Goal: Task Accomplishment & Management: Manage account settings

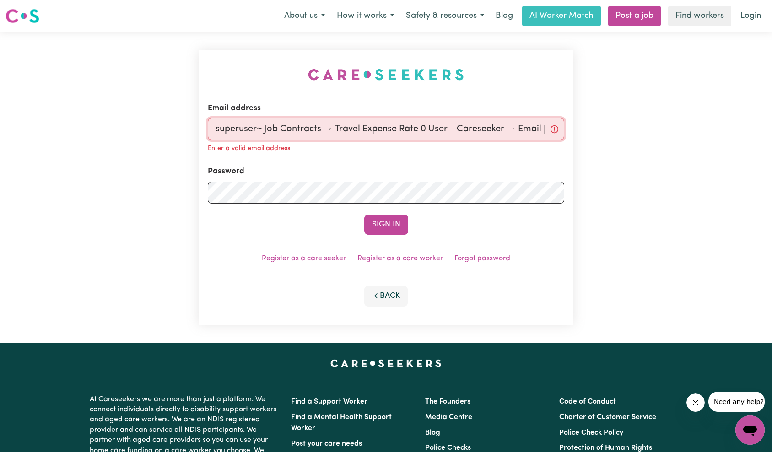
click at [327, 119] on input "superuser~ Job Contracts → Travel Expense Rate 0 User - Careseeker → Email [EMA…" at bounding box center [386, 129] width 357 height 22
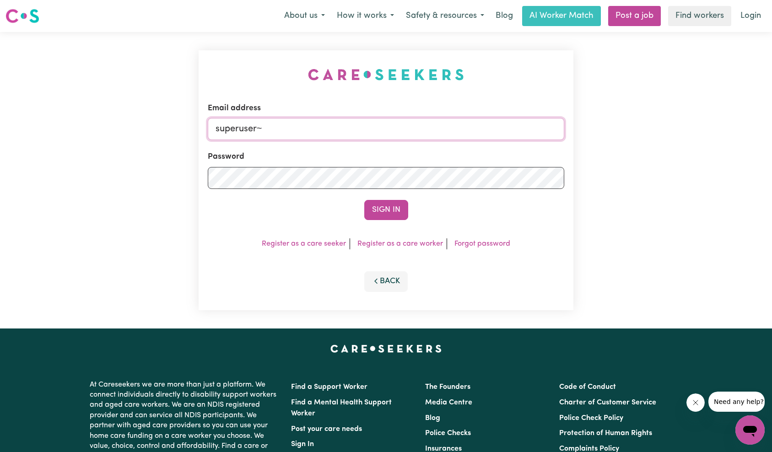
paste input "[EMAIL_ADDRESS][DOMAIN_NAME]"
type input "[EMAIL_ADDRESS][DOMAIN_NAME]"
click at [398, 213] on button "Sign In" at bounding box center [386, 210] width 44 height 20
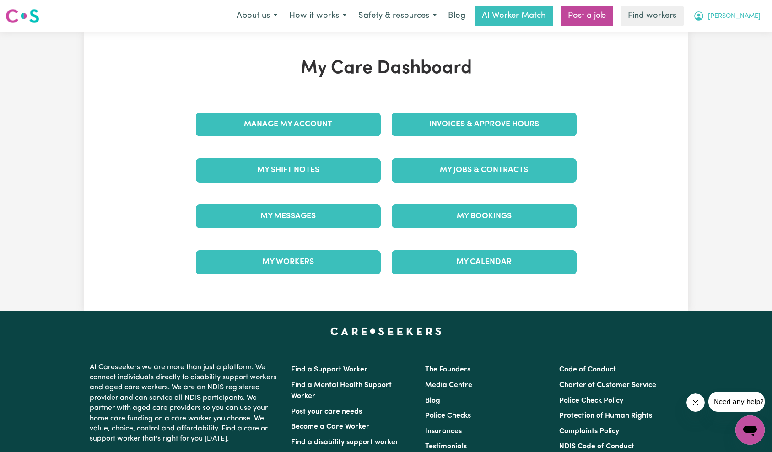
click at [754, 16] on span "[PERSON_NAME]" at bounding box center [734, 16] width 53 height 10
click at [742, 32] on link "My Dashboard" at bounding box center [730, 35] width 72 height 17
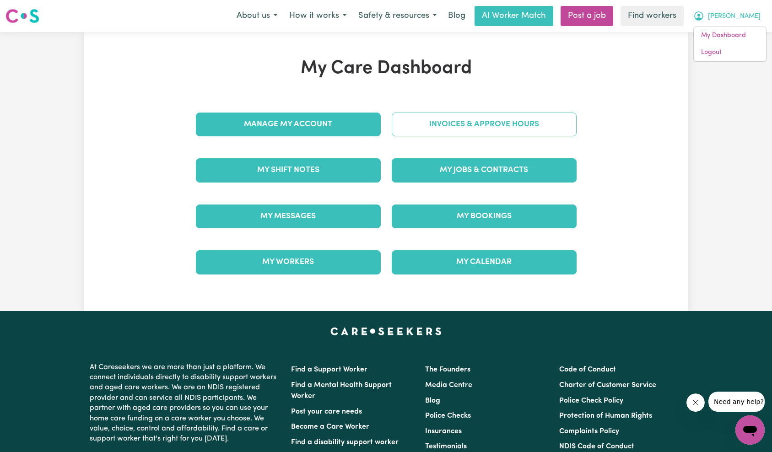
click at [486, 129] on link "Invoices & Approve Hours" at bounding box center [484, 125] width 185 height 24
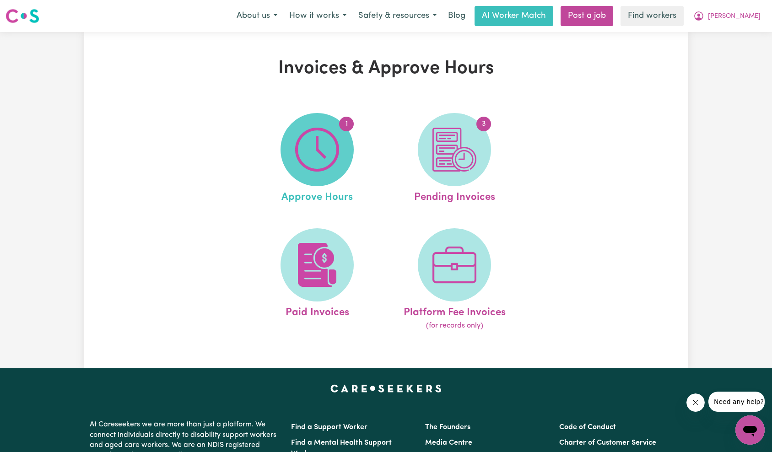
click at [316, 157] on img at bounding box center [317, 150] width 44 height 44
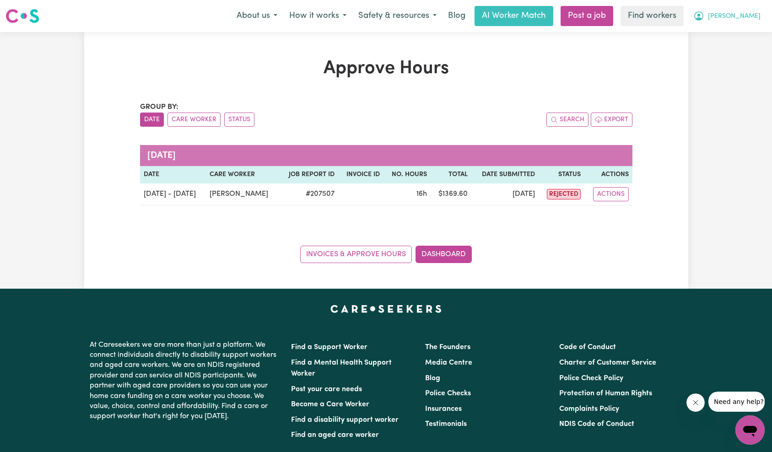
click at [747, 19] on span "[PERSON_NAME]" at bounding box center [734, 16] width 53 height 10
click at [743, 32] on link "My Dashboard" at bounding box center [730, 35] width 72 height 17
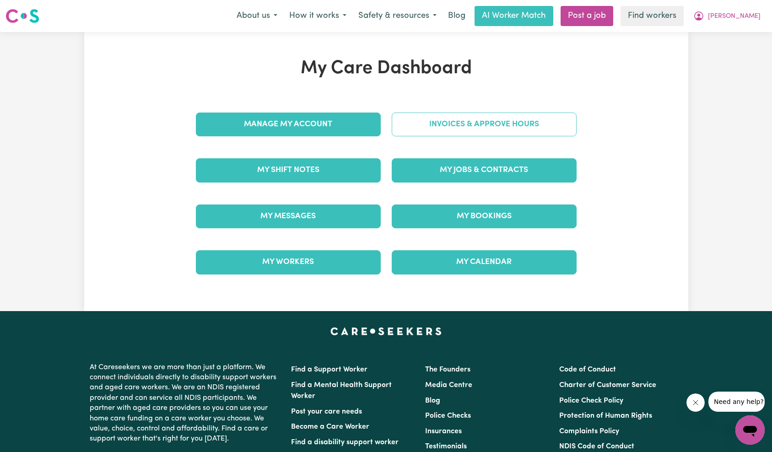
click at [525, 121] on link "Invoices & Approve Hours" at bounding box center [484, 125] width 185 height 24
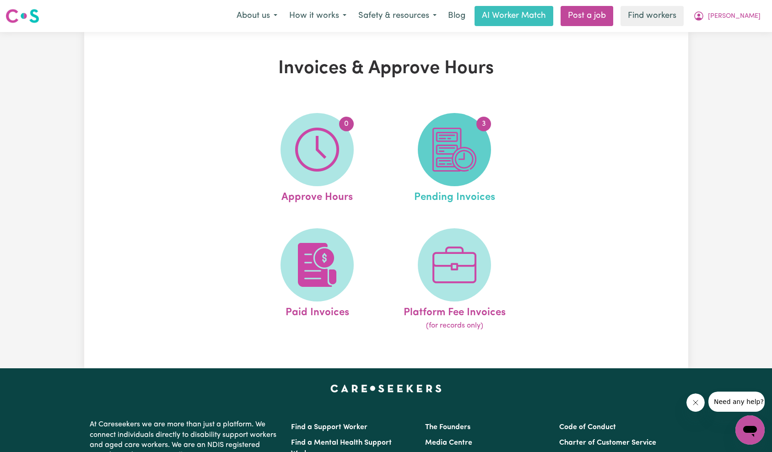
click at [466, 149] on img at bounding box center [454, 150] width 44 height 44
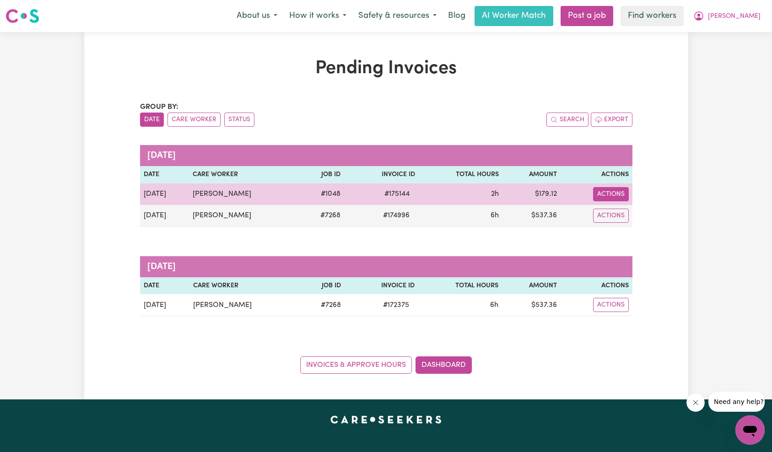
click at [603, 193] on button "Actions" at bounding box center [611, 194] width 36 height 14
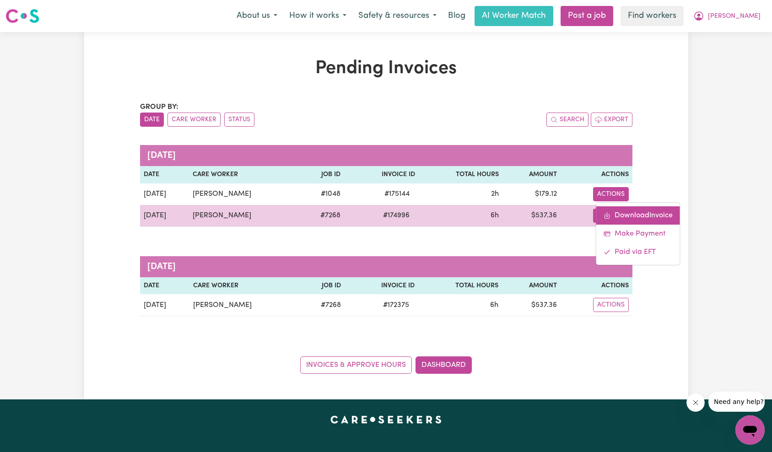
click at [618, 209] on link "Download Invoice" at bounding box center [638, 215] width 84 height 18
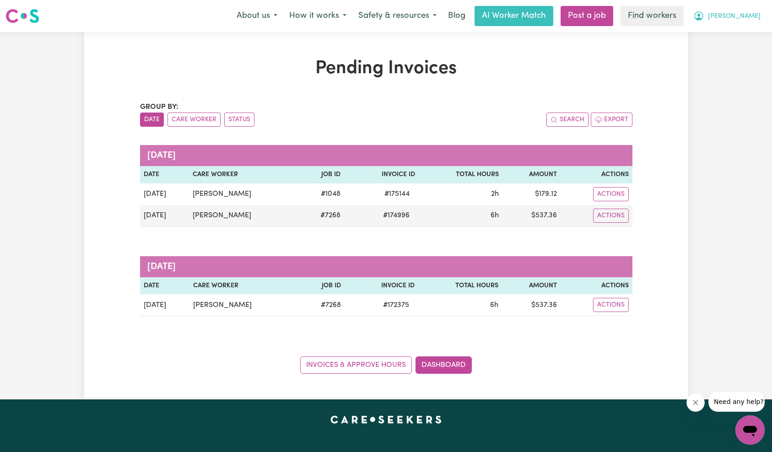
click at [749, 12] on span "[PERSON_NAME]" at bounding box center [734, 16] width 53 height 10
click at [728, 57] on link "Logout" at bounding box center [730, 52] width 72 height 17
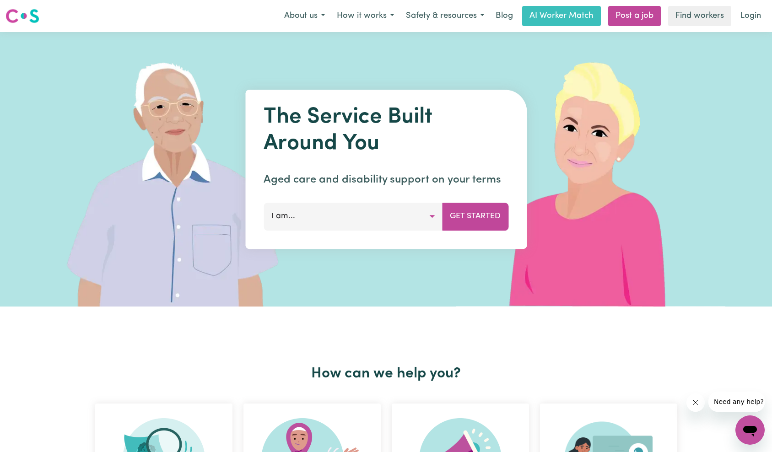
click at [703, 94] on img at bounding box center [592, 169] width 273 height 275
